Goal: Task Accomplishment & Management: Use online tool/utility

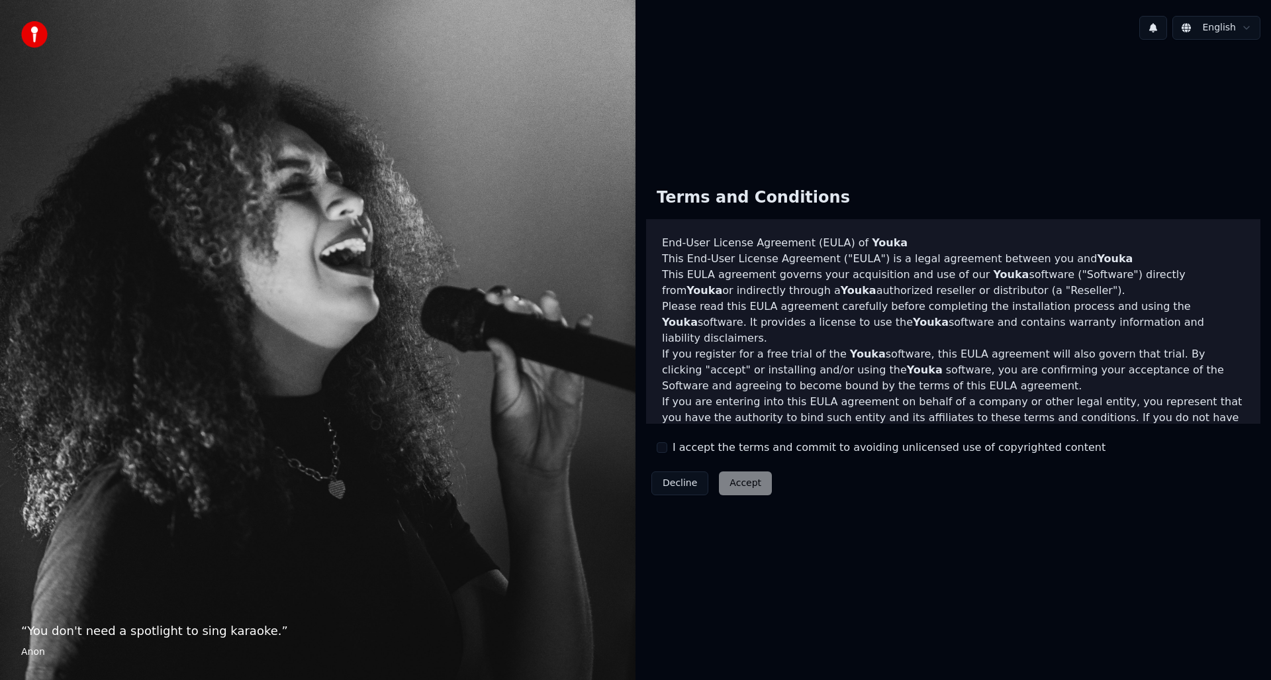
click at [664, 451] on button "I accept the terms and commit to avoiding unlicensed use of copyrighted content" at bounding box center [662, 447] width 11 height 11
click at [743, 484] on button "Accept" at bounding box center [745, 483] width 53 height 24
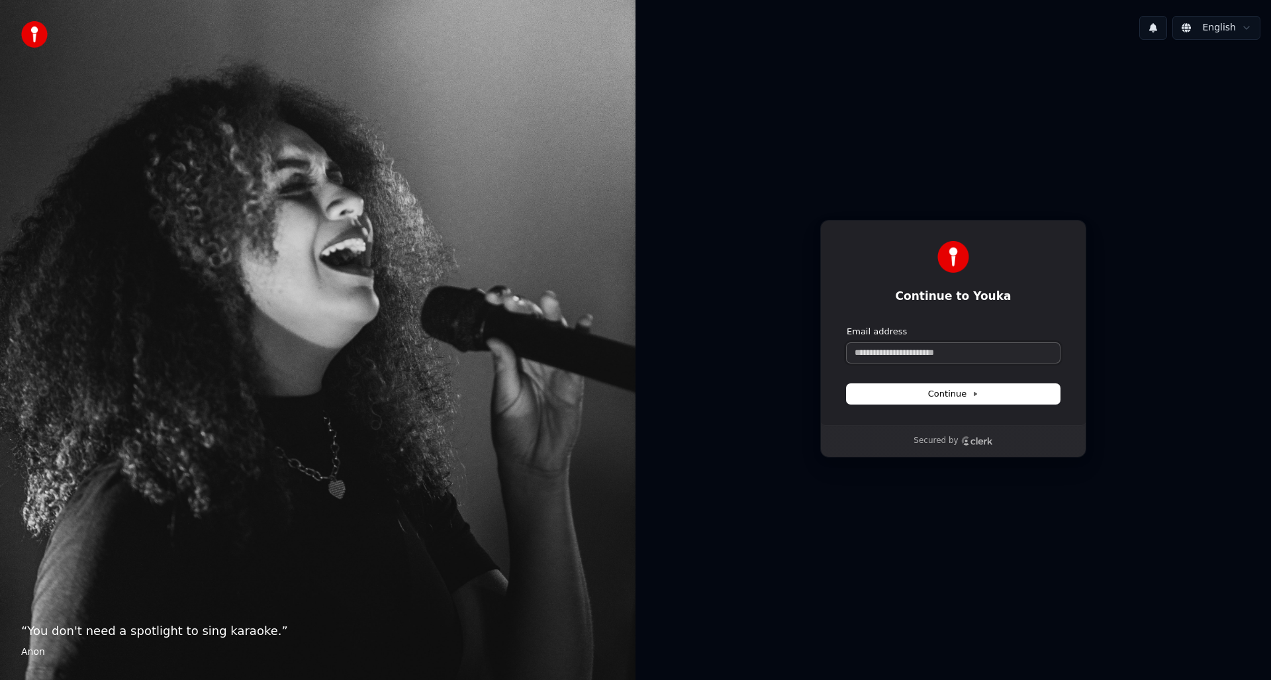
click at [868, 355] on input "Email address" at bounding box center [952, 353] width 213 height 20
type input "*"
click at [929, 400] on button "Continue" at bounding box center [952, 394] width 213 height 20
type input "**********"
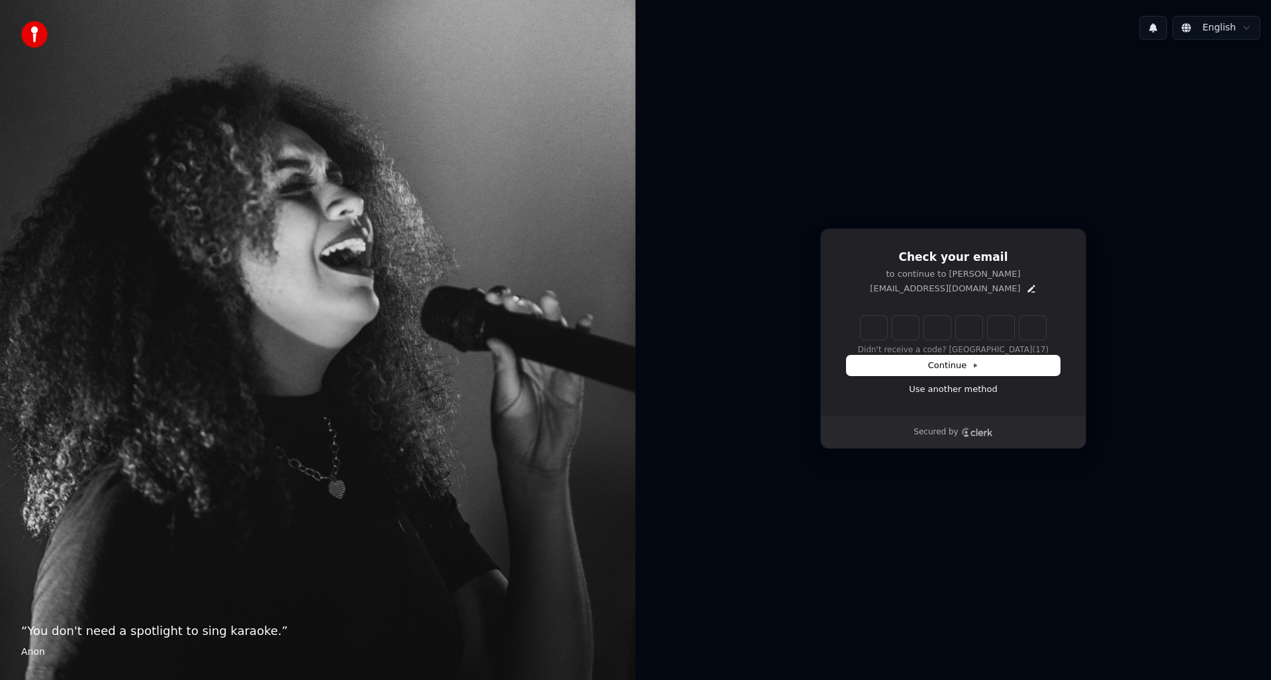
click at [868, 327] on input "Enter verification code" at bounding box center [952, 328] width 185 height 24
type input "******"
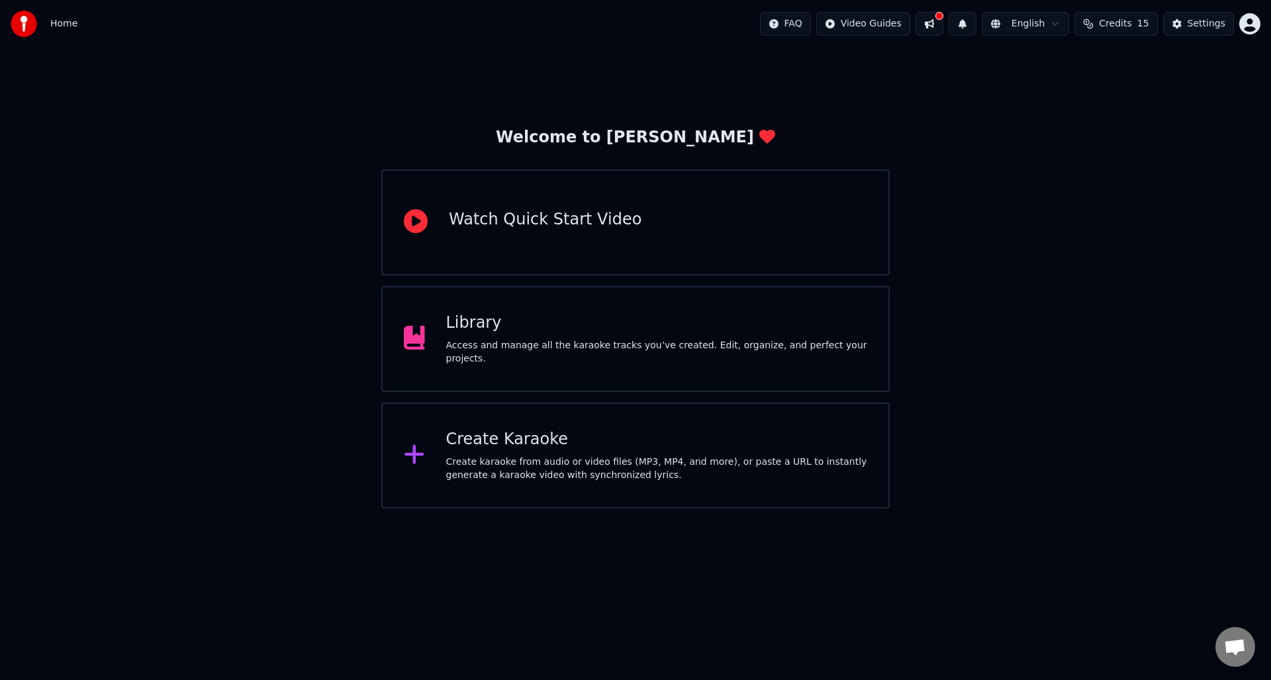
click at [476, 455] on div "Create karaoke from audio or video files (MP3, MP4, and more), or paste a URL t…" at bounding box center [657, 468] width 422 height 26
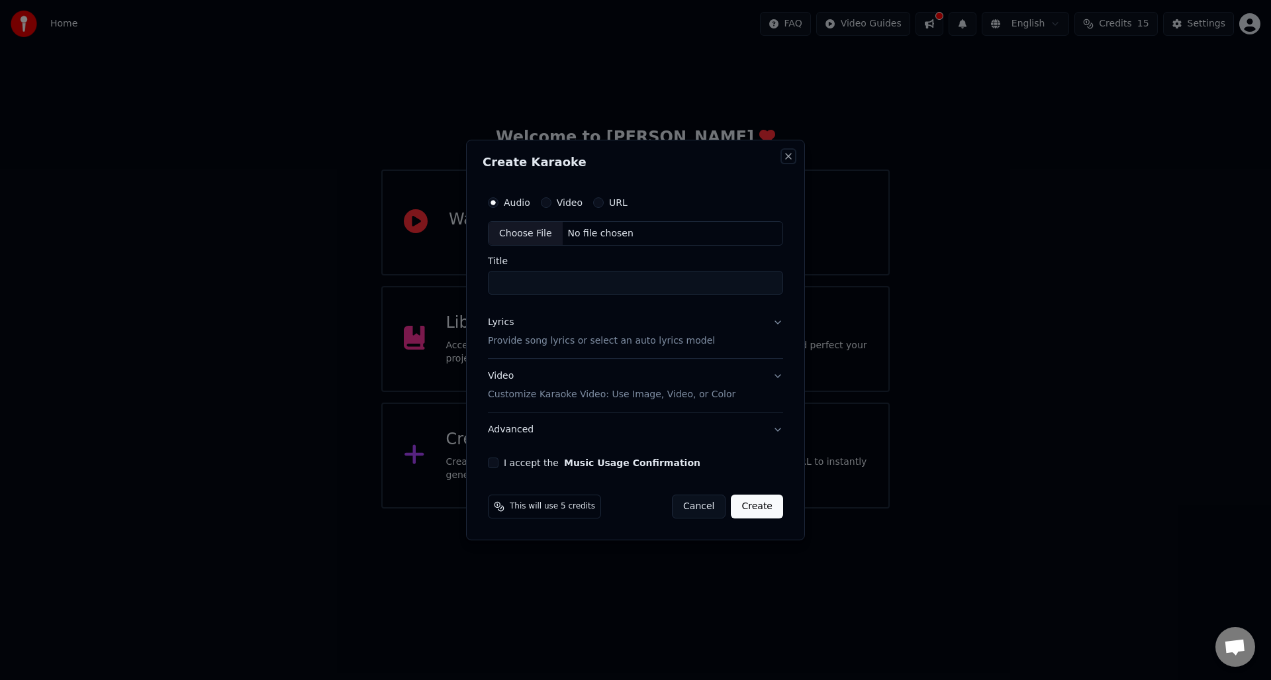
click at [788, 158] on button "Close" at bounding box center [788, 156] width 11 height 11
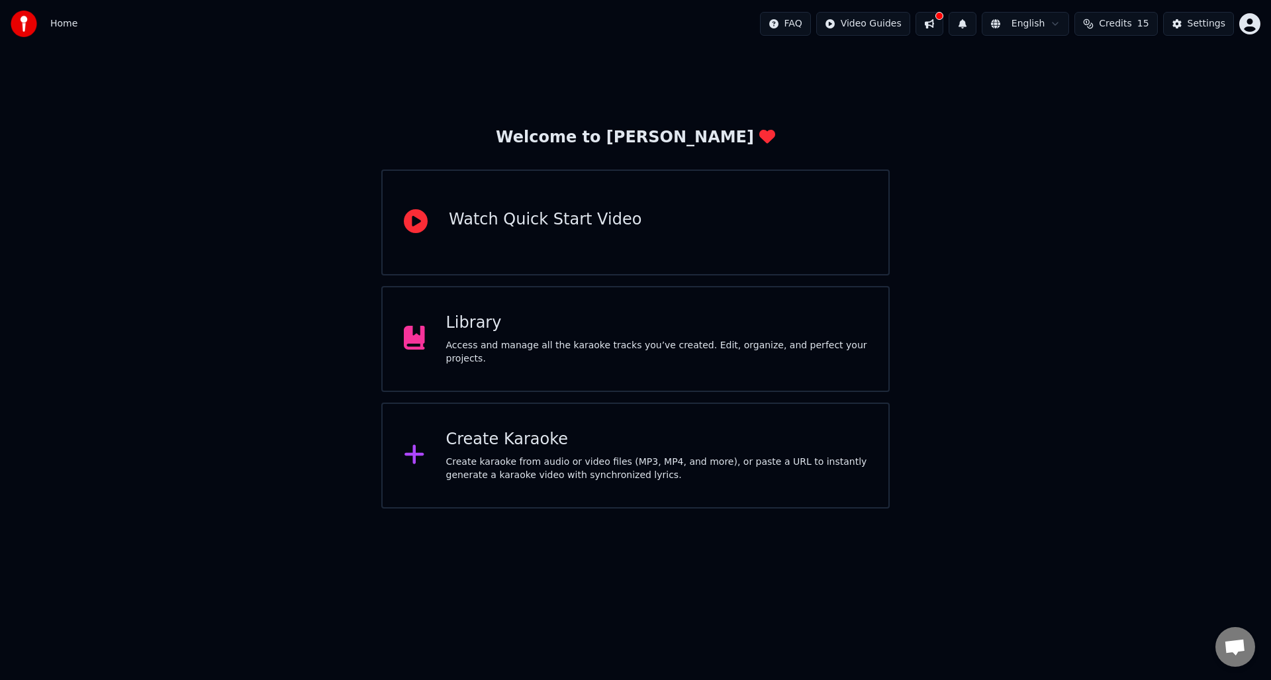
click at [1128, 23] on span "Credits" at bounding box center [1115, 23] width 32 height 13
click at [1117, 130] on button "Refresh" at bounding box center [1122, 123] width 68 height 24
click at [1134, 212] on div "Welcome to Youka Watch Quick Start Video Library Access and manage all the kara…" at bounding box center [635, 278] width 1271 height 461
click at [1131, 25] on span "Credits" at bounding box center [1115, 23] width 32 height 13
